Goal: Navigation & Orientation: Find specific page/section

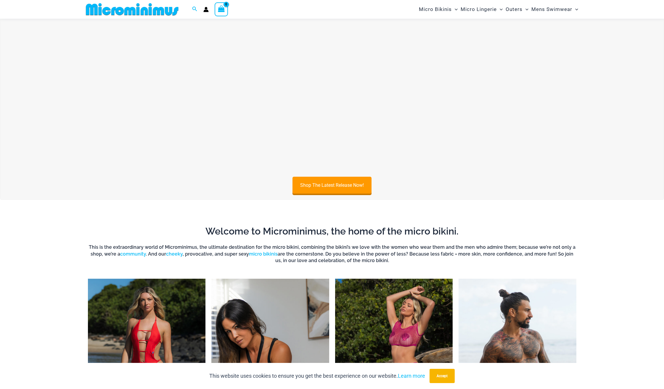
scroll to position [429, 0]
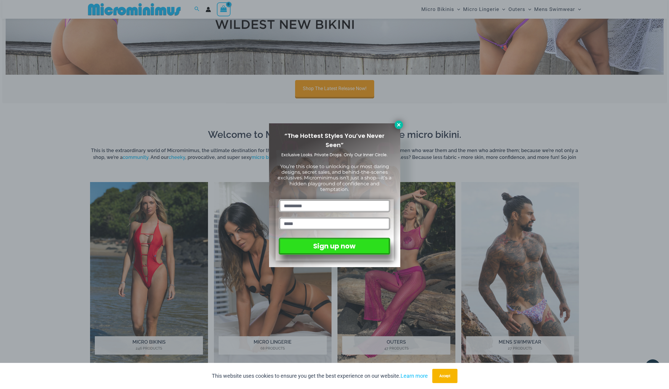
click at [398, 123] on icon at bounding box center [398, 124] width 5 height 5
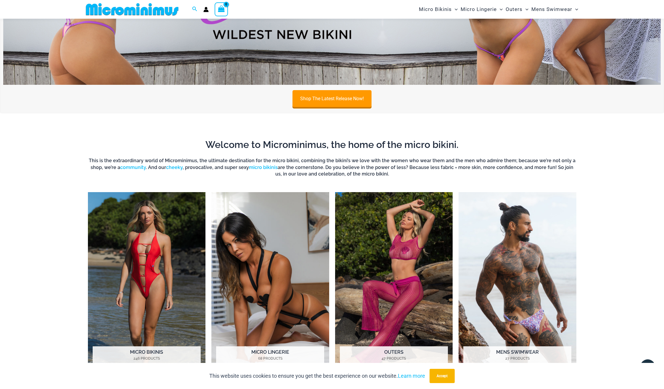
scroll to position [4, 0]
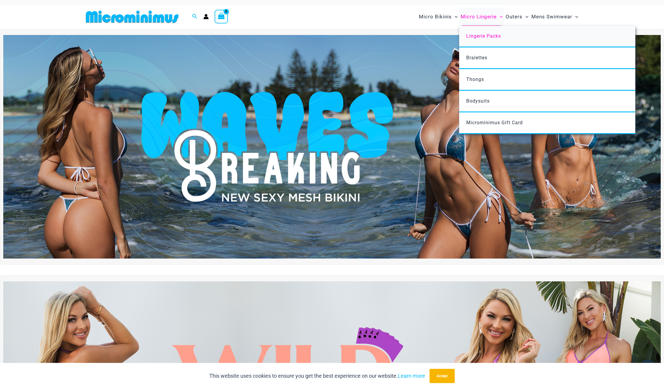
click at [478, 35] on span "Lingerie Packs" at bounding box center [484, 36] width 35 height 6
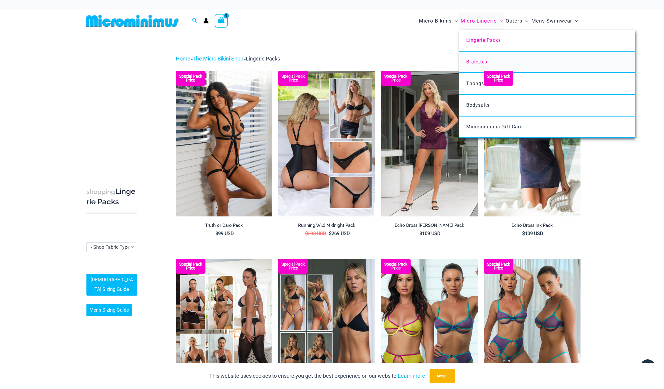
click at [476, 61] on span "Bralettes" at bounding box center [477, 62] width 21 height 6
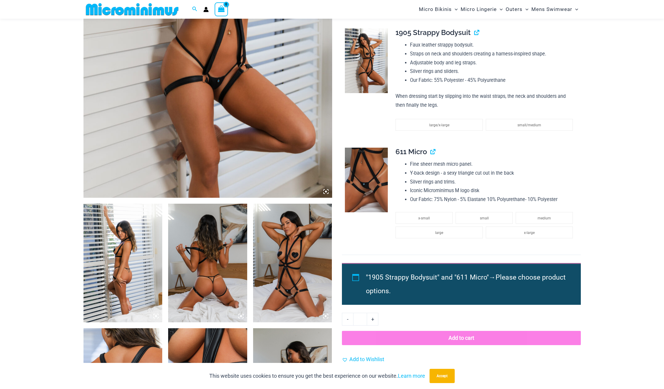
scroll to position [318, 0]
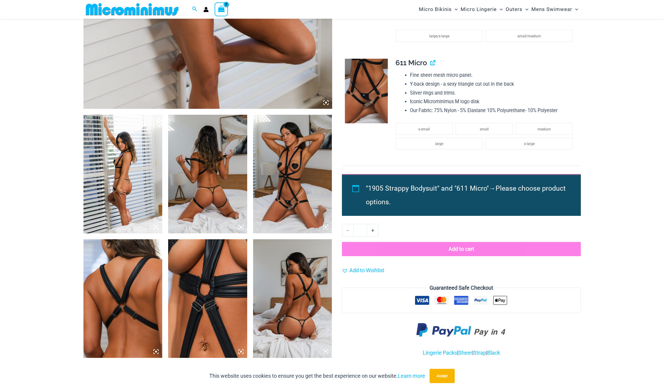
click at [114, 168] on img at bounding box center [123, 174] width 79 height 118
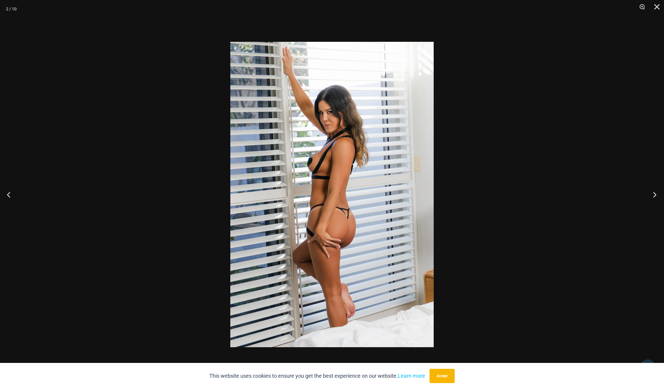
click at [643, 190] on button "Next" at bounding box center [653, 194] width 22 height 30
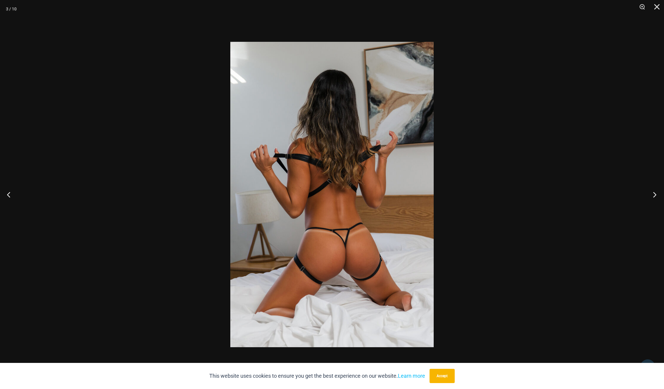
click at [647, 190] on button "Next" at bounding box center [653, 194] width 22 height 30
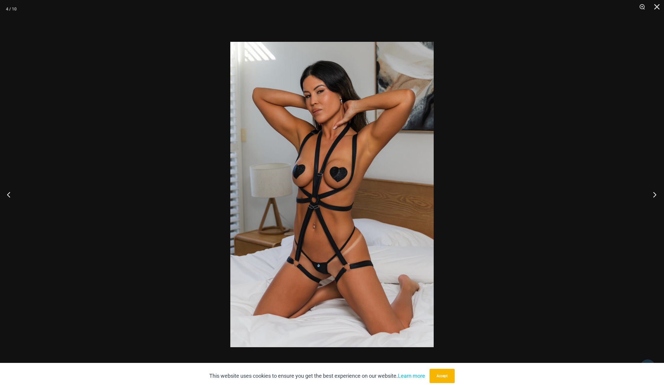
click at [647, 191] on button "Next" at bounding box center [653, 194] width 22 height 30
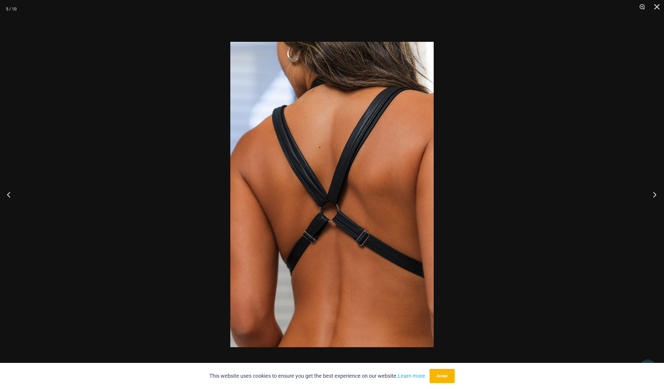
click at [647, 191] on button "Next" at bounding box center [653, 194] width 22 height 30
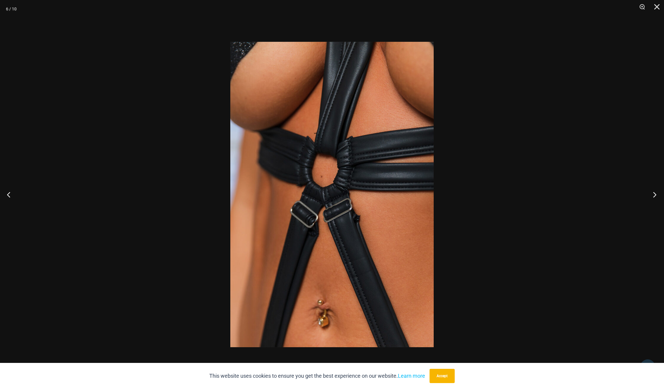
click at [647, 191] on button "Next" at bounding box center [653, 194] width 22 height 30
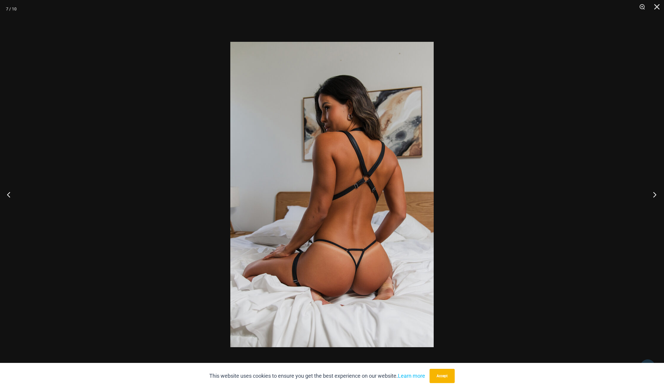
click at [647, 191] on button "Next" at bounding box center [653, 194] width 22 height 30
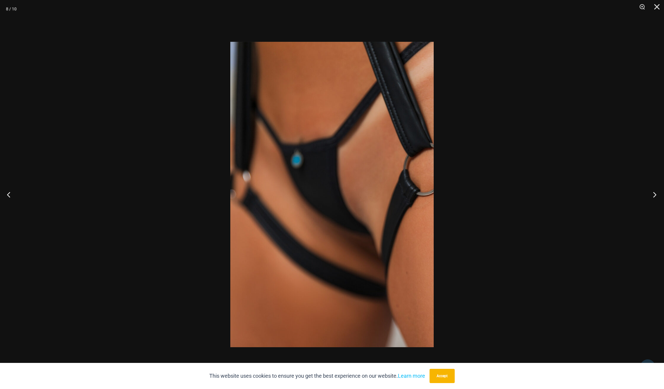
click at [647, 191] on button "Next" at bounding box center [653, 194] width 22 height 30
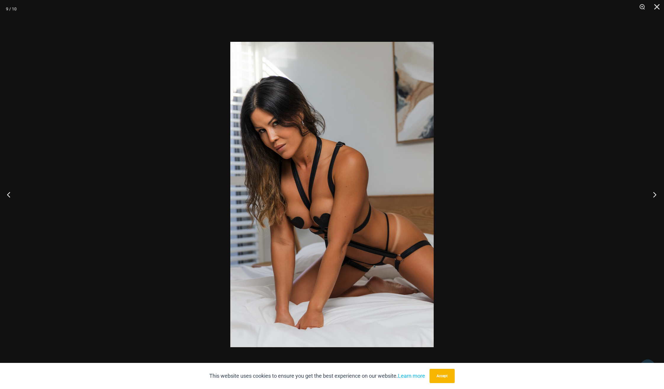
click at [647, 191] on button "Next" at bounding box center [653, 194] width 22 height 30
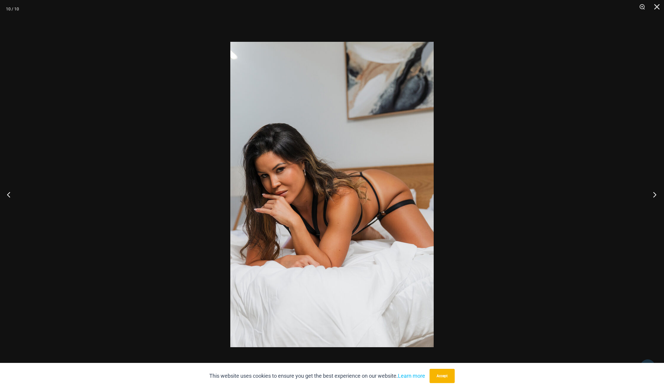
click at [647, 191] on button "Next" at bounding box center [653, 194] width 22 height 30
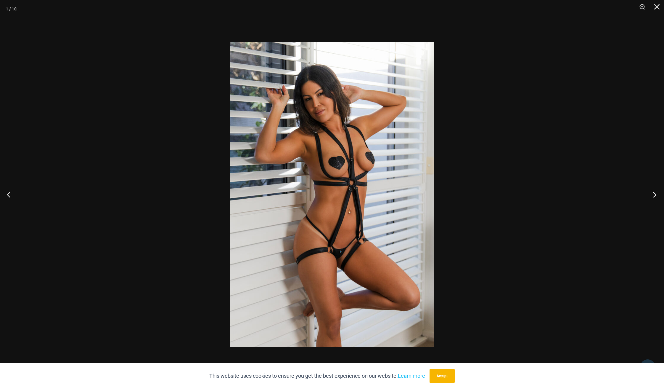
click at [647, 191] on button "Next" at bounding box center [653, 194] width 22 height 30
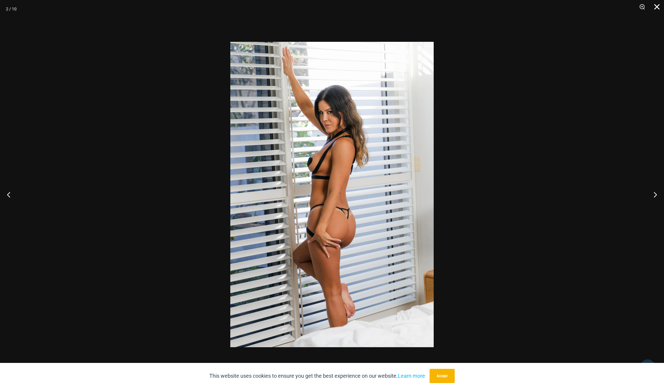
click at [657, 5] on button "Close" at bounding box center [655, 9] width 15 height 18
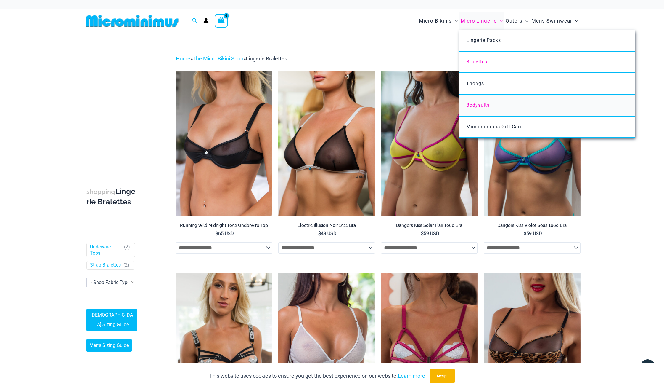
click at [474, 103] on span "Bodysuits" at bounding box center [478, 105] width 23 height 6
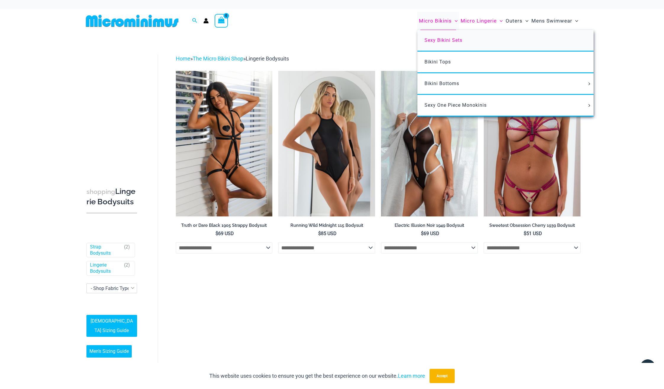
click at [432, 38] on span "Sexy Bikini Sets" at bounding box center [444, 40] width 38 height 6
